Goal: Find specific page/section: Find specific page/section

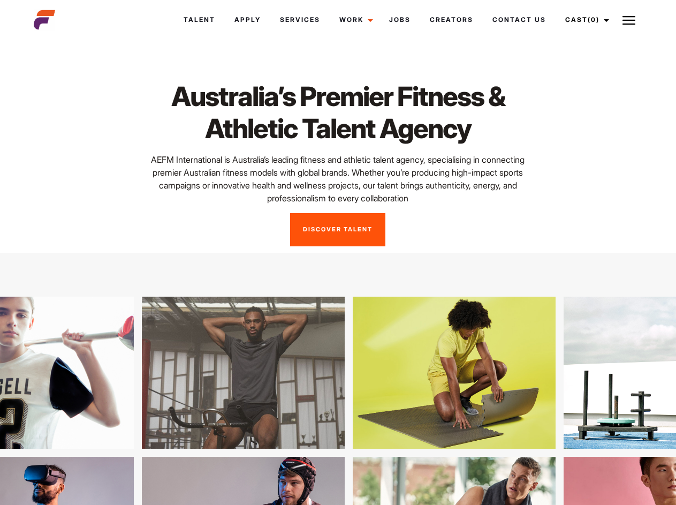
click at [584, 20] on link "Cast (0)" at bounding box center [586, 19] width 60 height 29
click at [629, 20] on img at bounding box center [629, 20] width 13 height 13
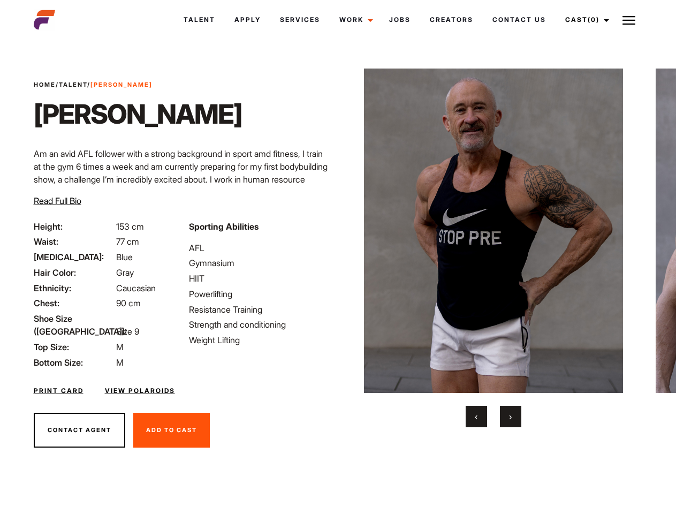
click at [584, 20] on link "Cast (0)" at bounding box center [586, 19] width 60 height 29
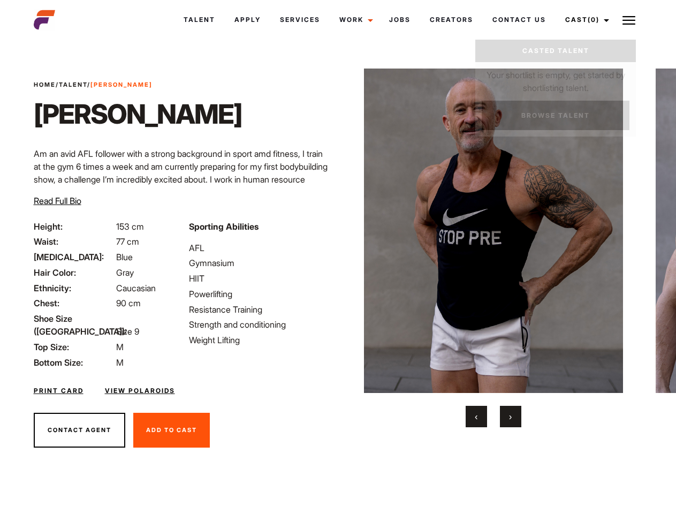
click at [629, 20] on img at bounding box center [629, 20] width 13 height 13
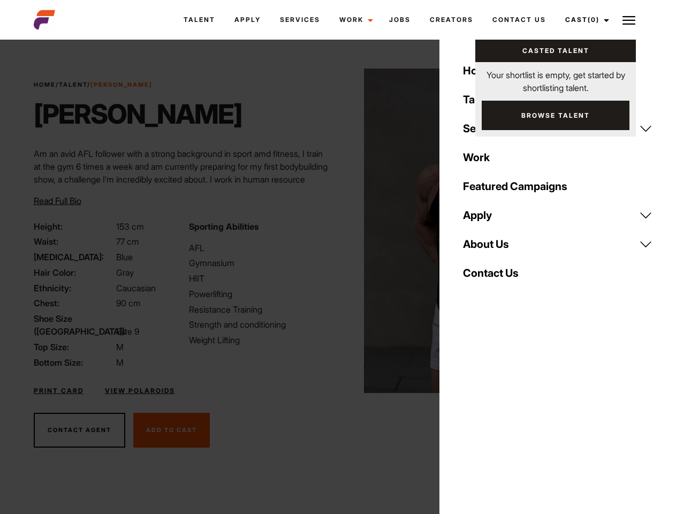
click at [493, 248] on img at bounding box center [494, 231] width 260 height 325
click at [338, 231] on div "Sporting Abilities AFL Gymnasium HIIT Powerlifting Resistance Training Strength…" at bounding box center [260, 294] width 155 height 149
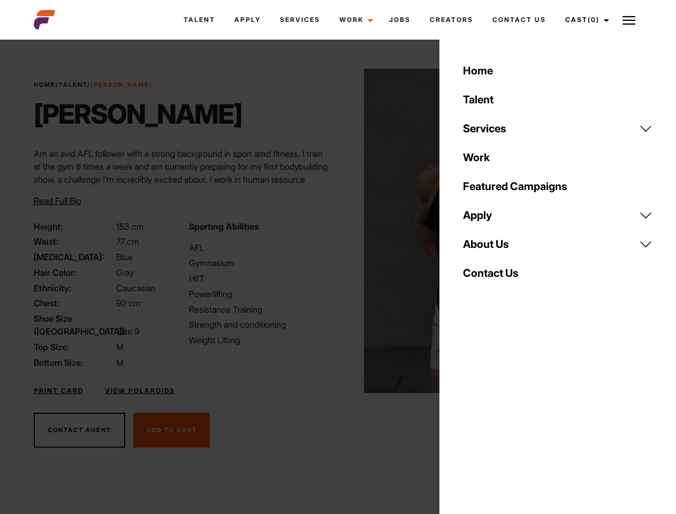
click at [477, 417] on button "‹" at bounding box center [476, 416] width 21 height 21
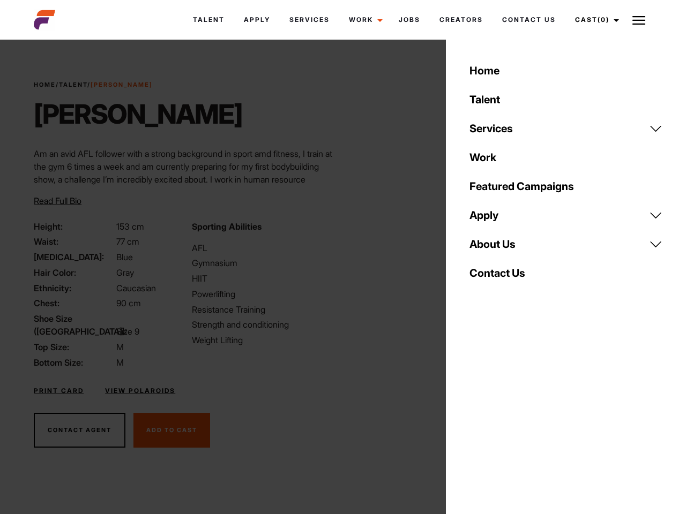
click at [511, 417] on div "Home Talent Services Talent Casting Photography Videography Creative Hair and M…" at bounding box center [566, 257] width 240 height 514
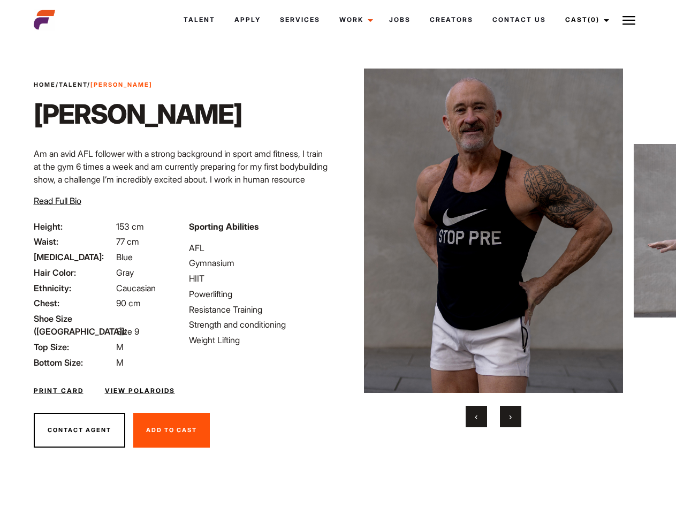
click at [584, 20] on link "Cast (0)" at bounding box center [586, 19] width 60 height 29
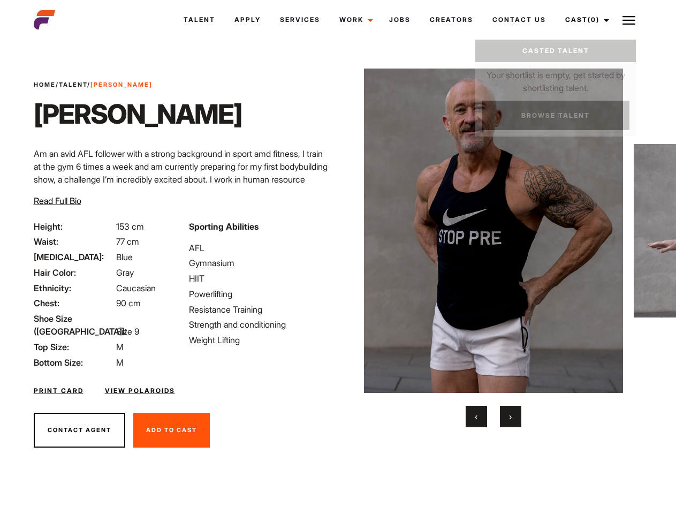
click at [629, 20] on img at bounding box center [629, 20] width 13 height 13
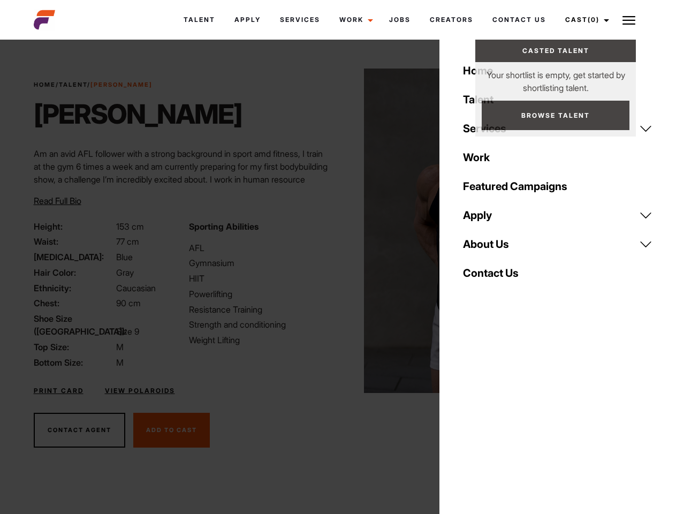
click at [493, 248] on img at bounding box center [494, 231] width 260 height 325
click at [338, 231] on div "Sporting Abilities AFL Gymnasium HIIT Powerlifting Resistance Training Strength…" at bounding box center [260, 294] width 155 height 149
click at [477, 417] on button "‹" at bounding box center [476, 416] width 21 height 21
click at [511, 417] on button "›" at bounding box center [510, 416] width 21 height 21
